Goal: Communication & Community: Ask a question

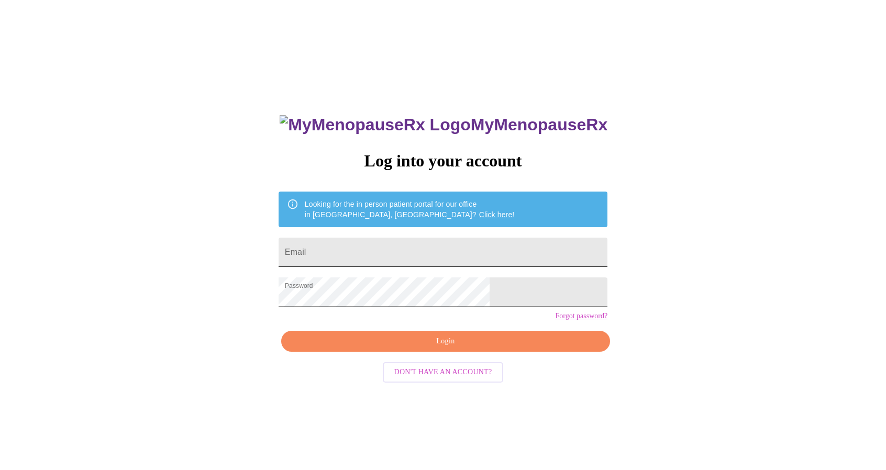
click at [453, 244] on input "Email" at bounding box center [443, 252] width 329 height 29
type input "cwheelen13@gmail.com"
click at [456, 348] on span "Login" at bounding box center [445, 341] width 305 height 13
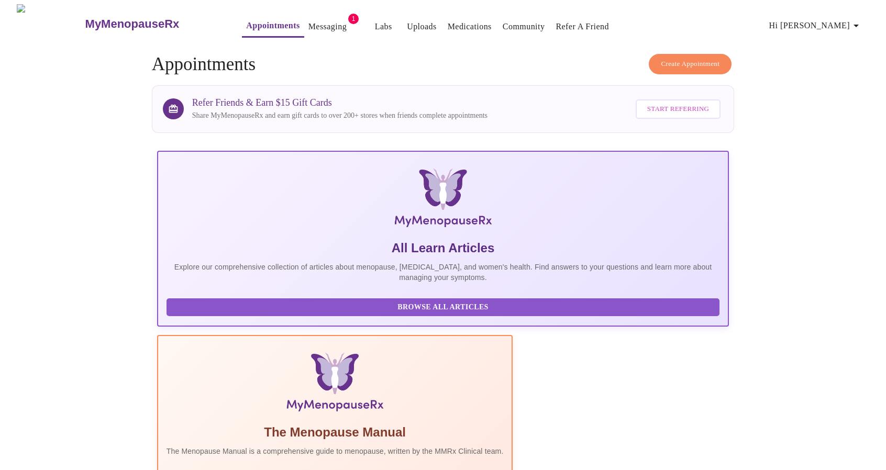
click at [308, 19] on link "Messaging" at bounding box center [327, 26] width 38 height 15
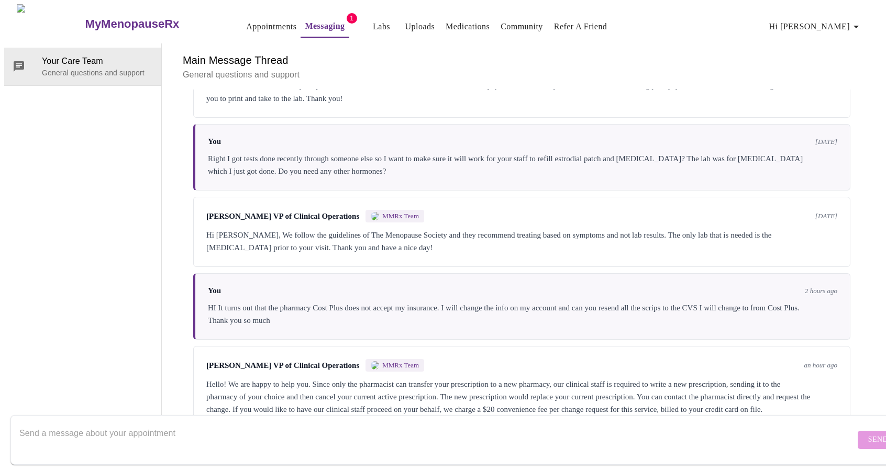
scroll to position [1895, 0]
